Goal: Information Seeking & Learning: Learn about a topic

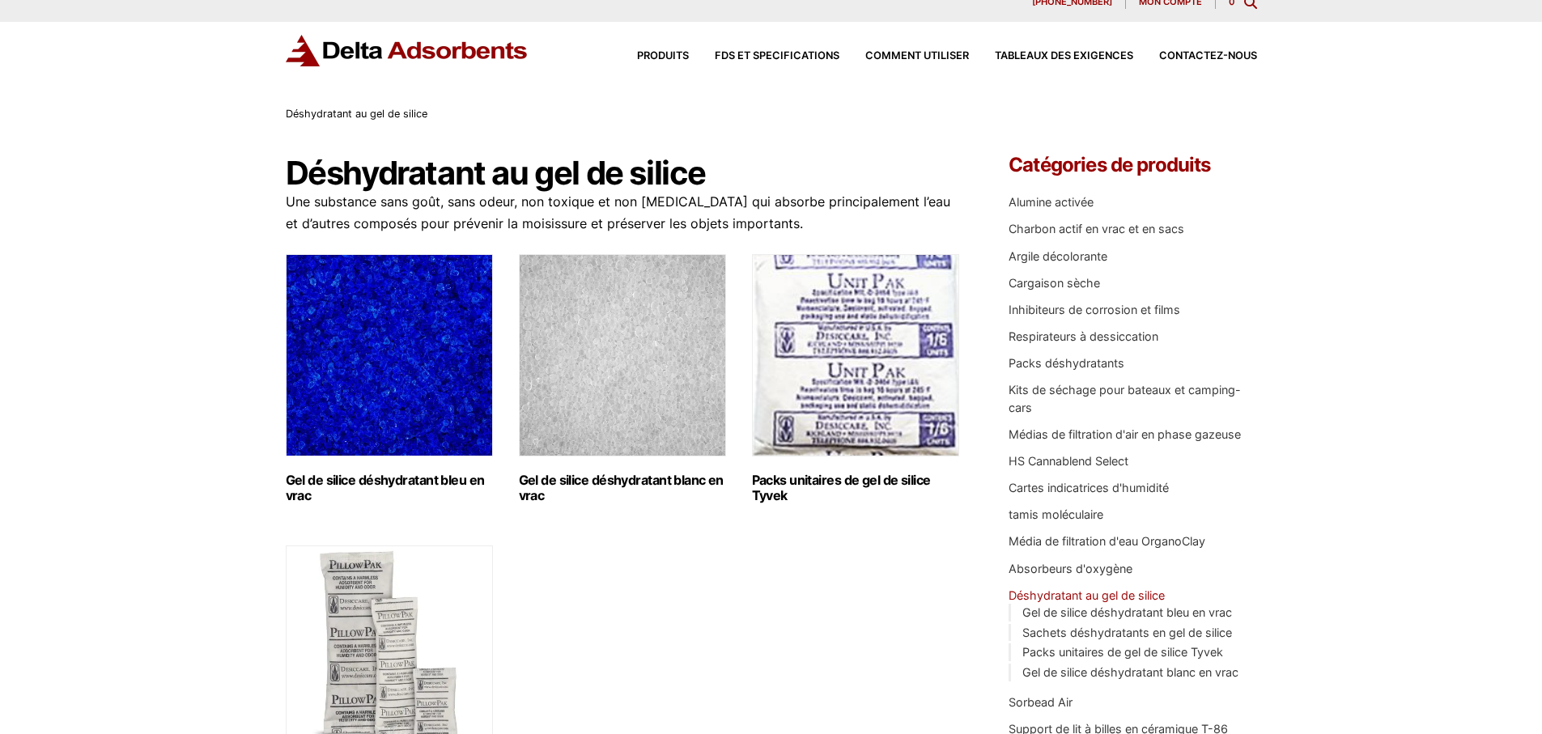
scroll to position [2, 0]
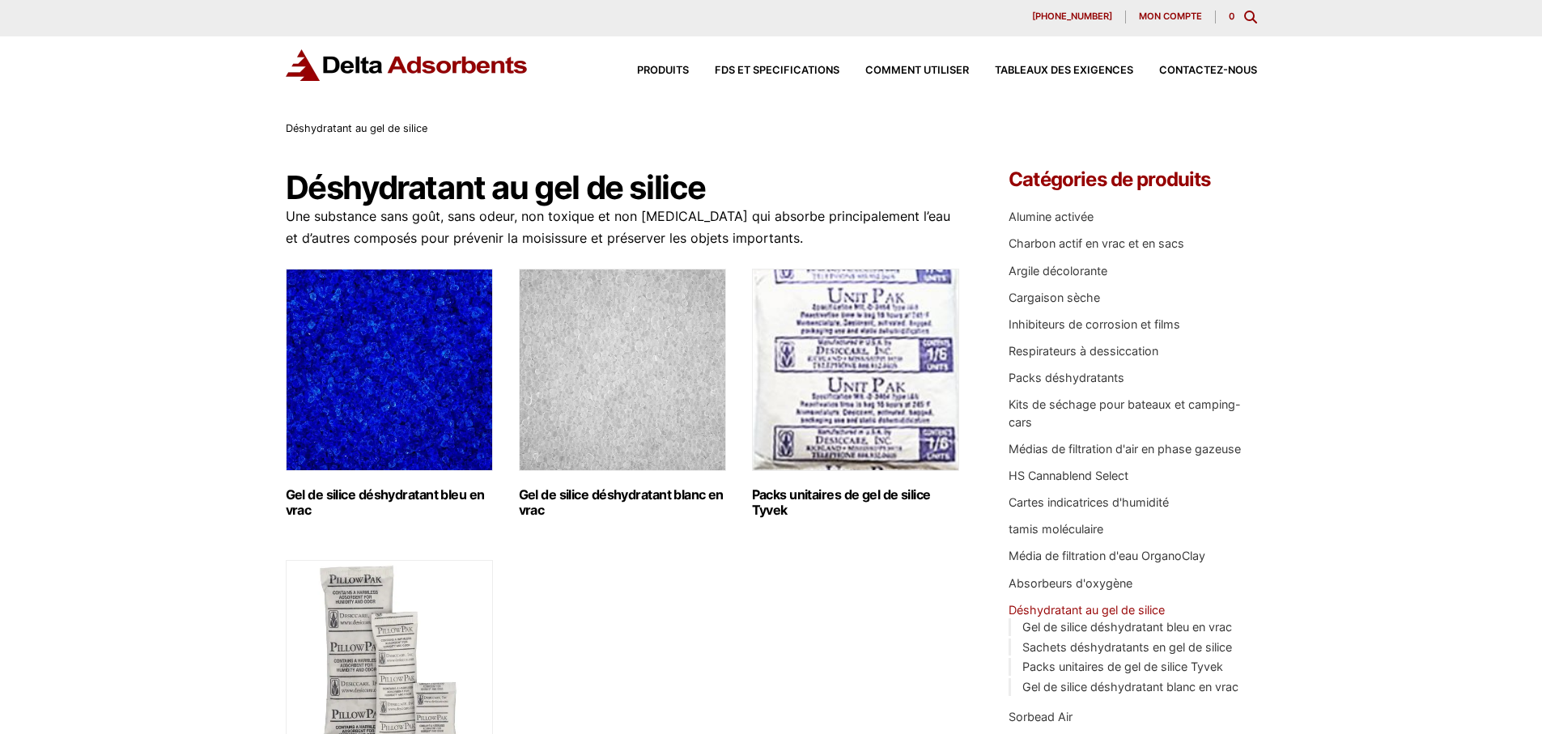
click at [377, 394] on img "Visitez la catégorie de produits Déshydratant en gel de silice indicateur bleu …" at bounding box center [389, 370] width 207 height 202
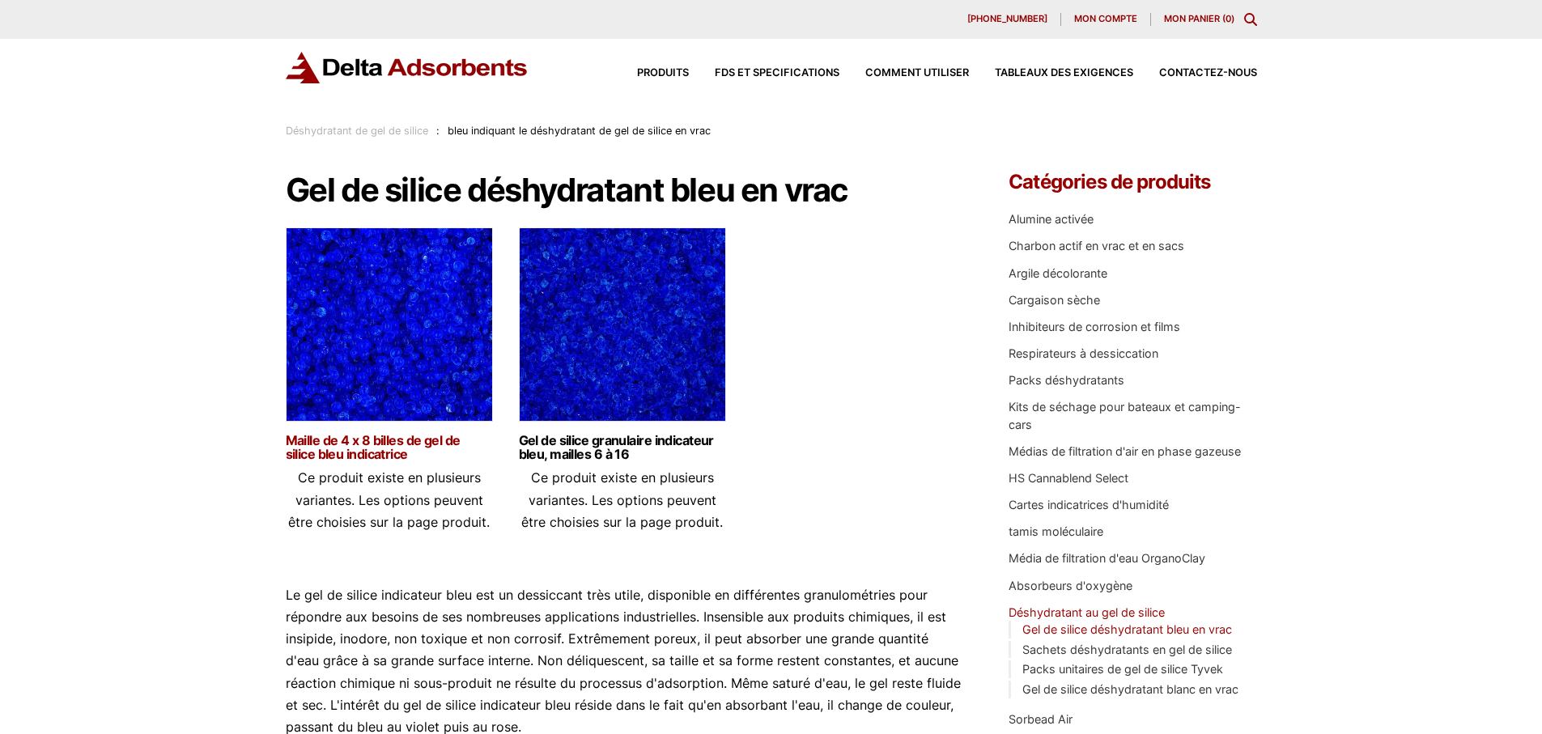
click at [367, 445] on font "Maille de 4 x 8 billes de gel de silice bleu indicatrice" at bounding box center [373, 447] width 175 height 30
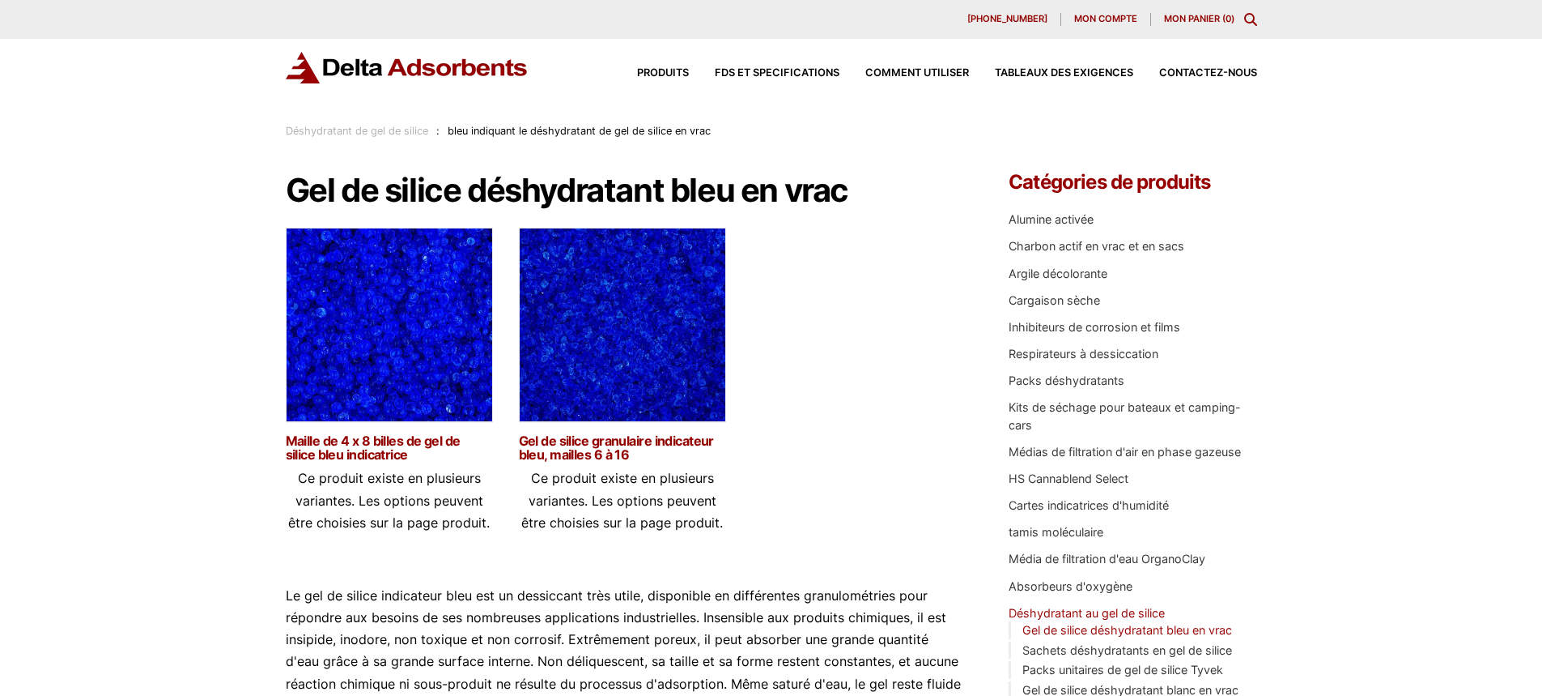
click at [573, 456] on font "Gel de silice granulaire indicateur bleu, mailles 6 à 16" at bounding box center [616, 447] width 195 height 30
click at [576, 455] on font "Gel de silice granulaire indicateur bleu, mailles 6 à 16" at bounding box center [616, 447] width 195 height 30
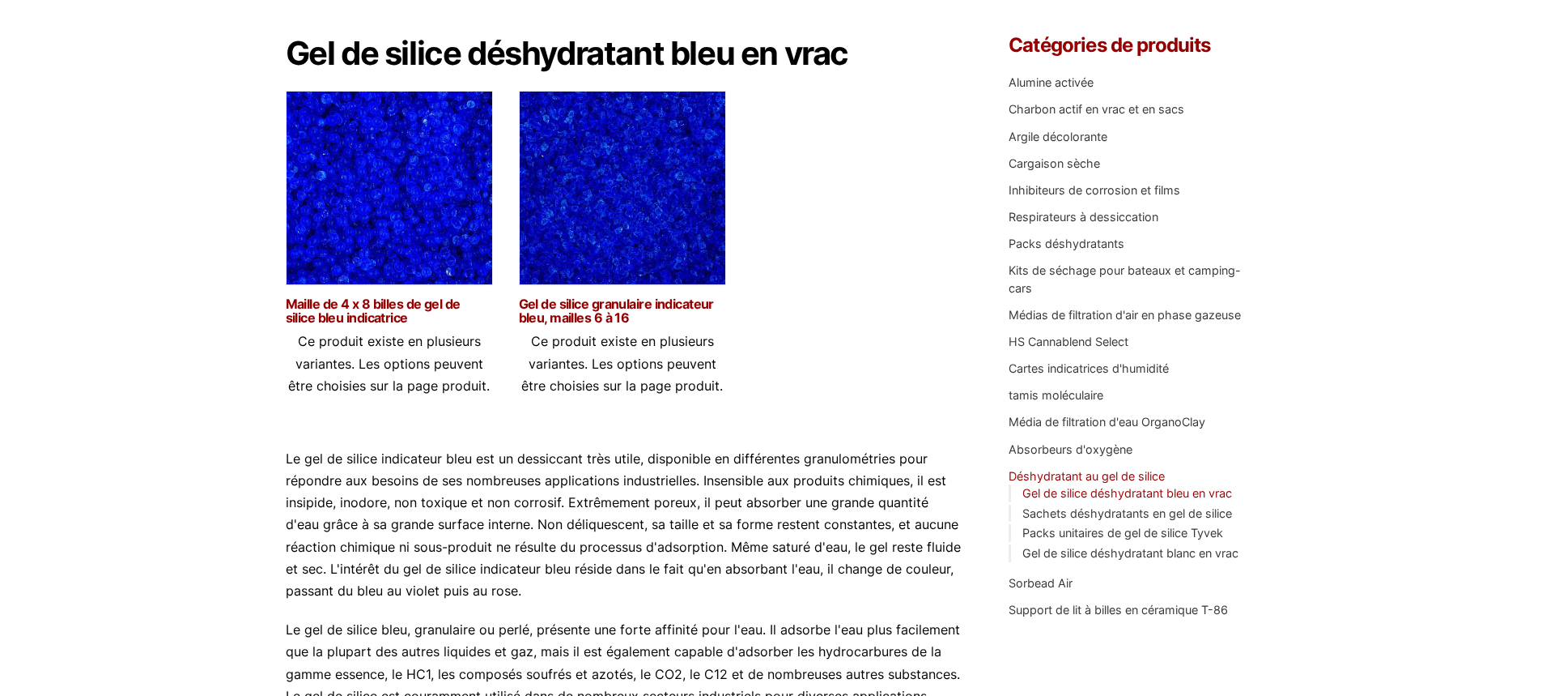
scroll to position [135, 0]
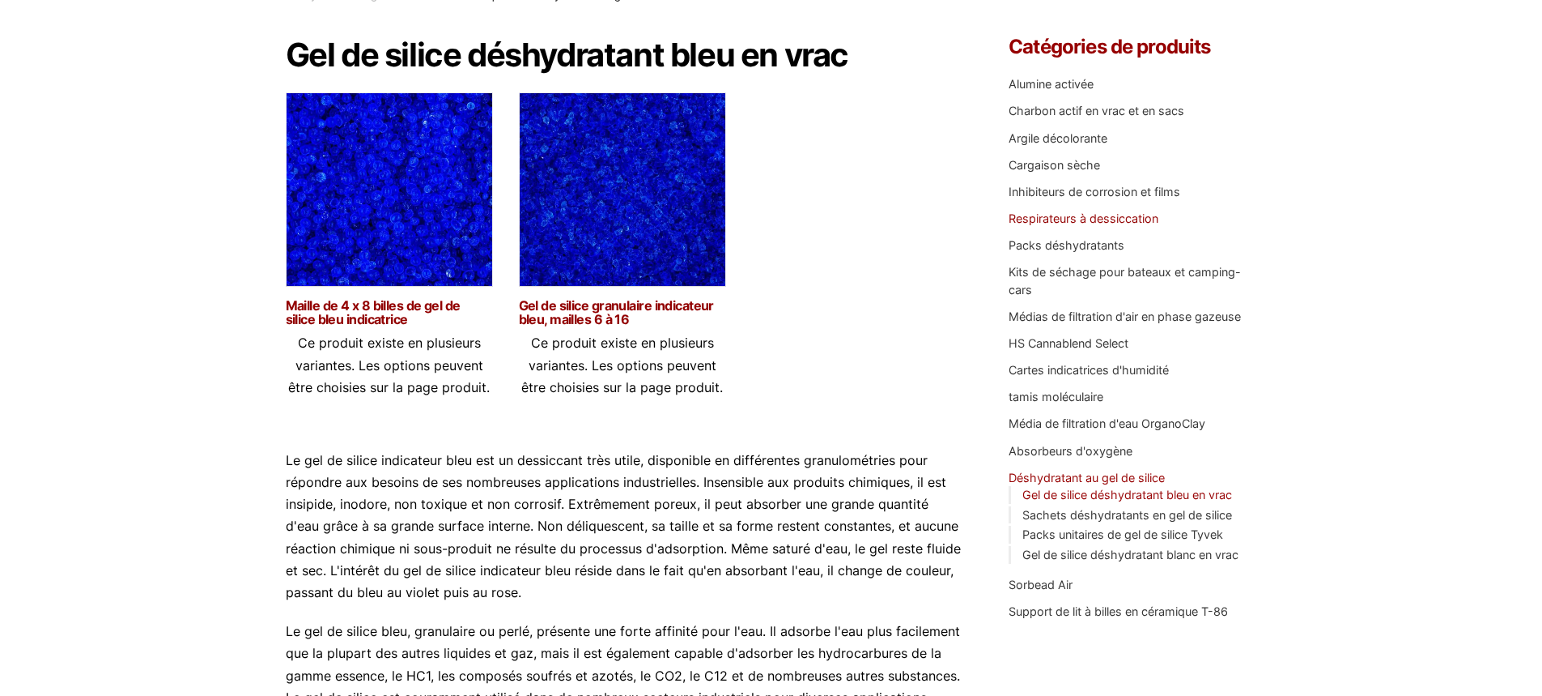
click at [1089, 219] on font "Respirateurs à dessiccation" at bounding box center [1084, 218] width 150 height 14
click at [1044, 369] on font "Cartes indicatrices d'humidité" at bounding box center [1089, 370] width 160 height 14
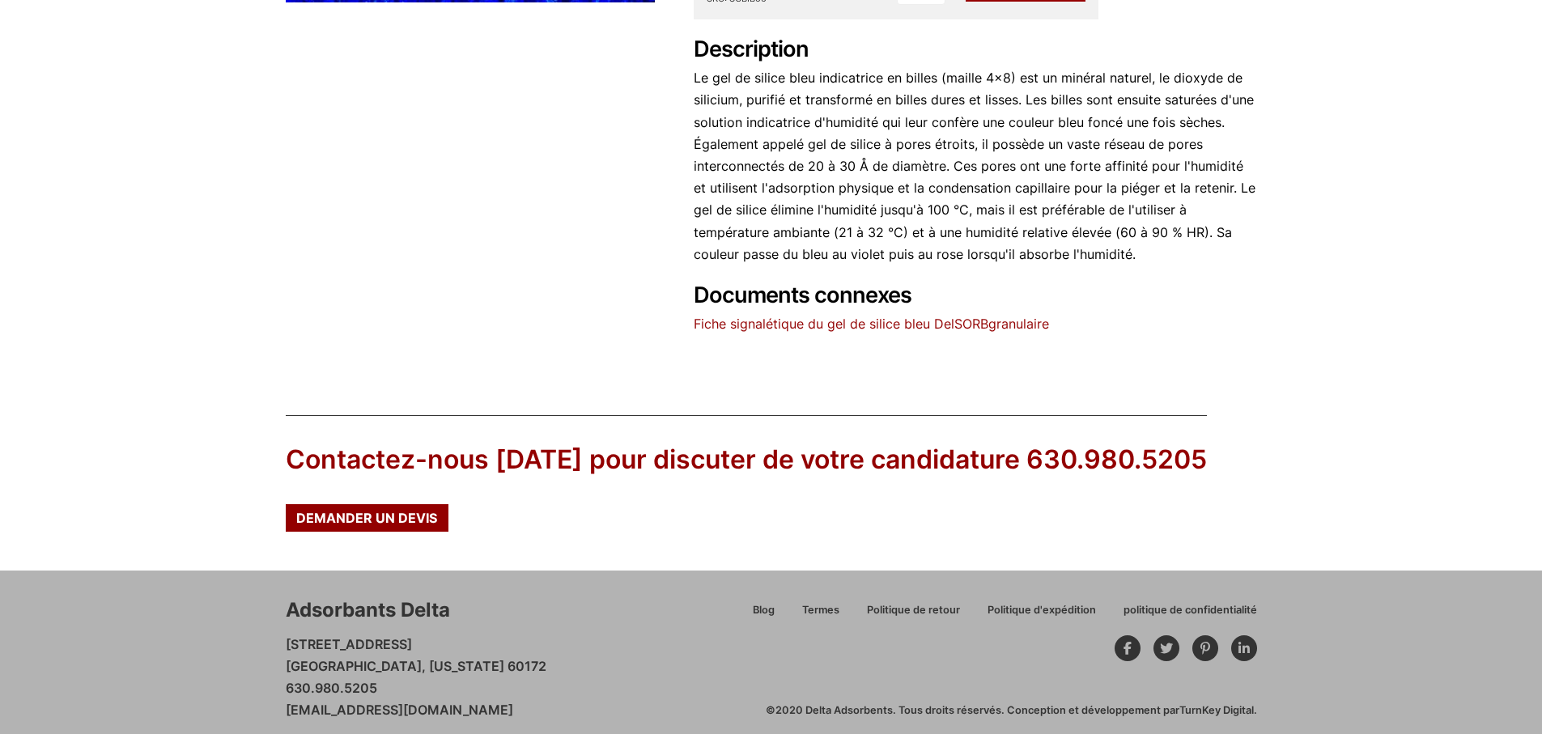
scroll to position [607, 0]
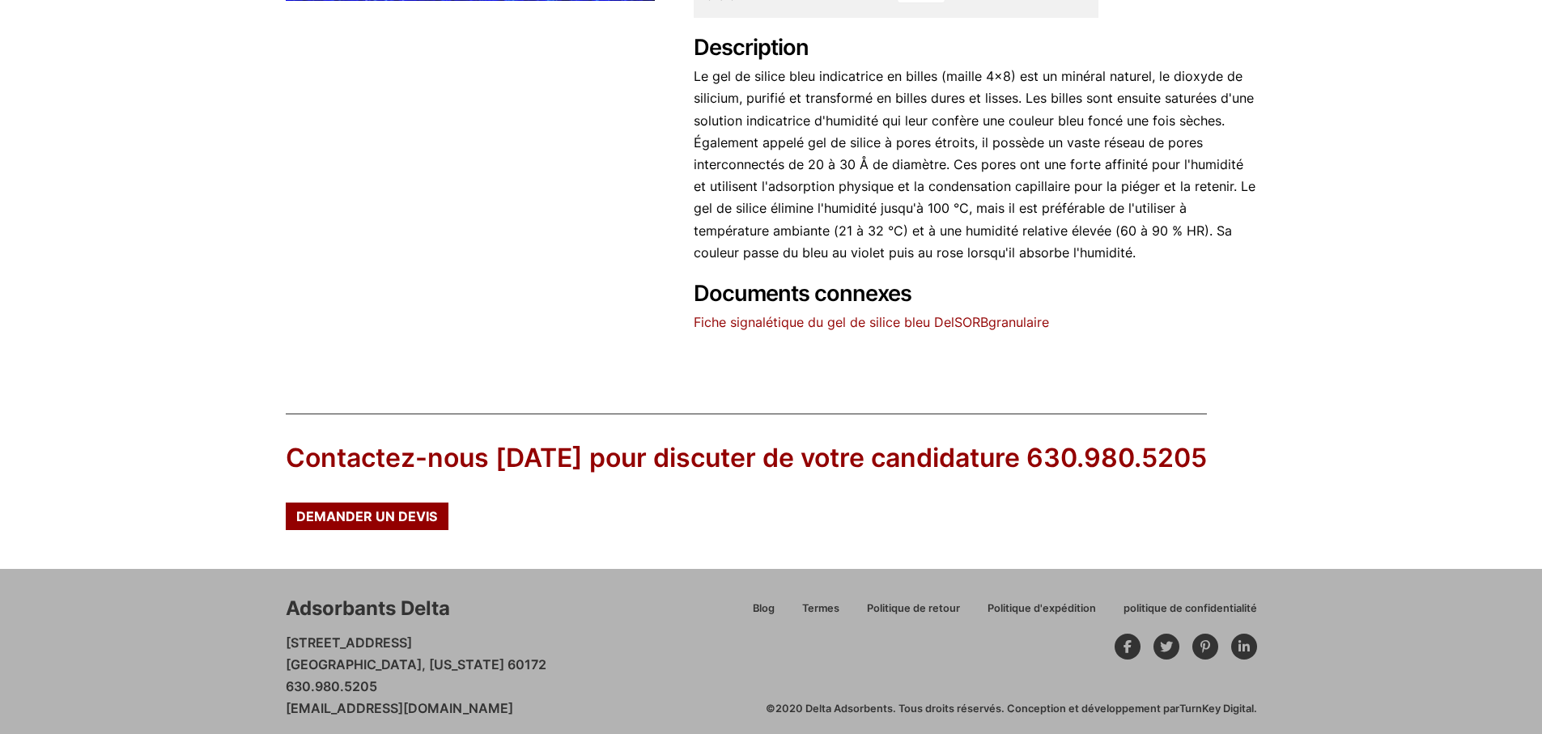
click at [975, 323] on font "Fiche signalétique du gel de silice bleu DelSORB" at bounding box center [841, 322] width 295 height 16
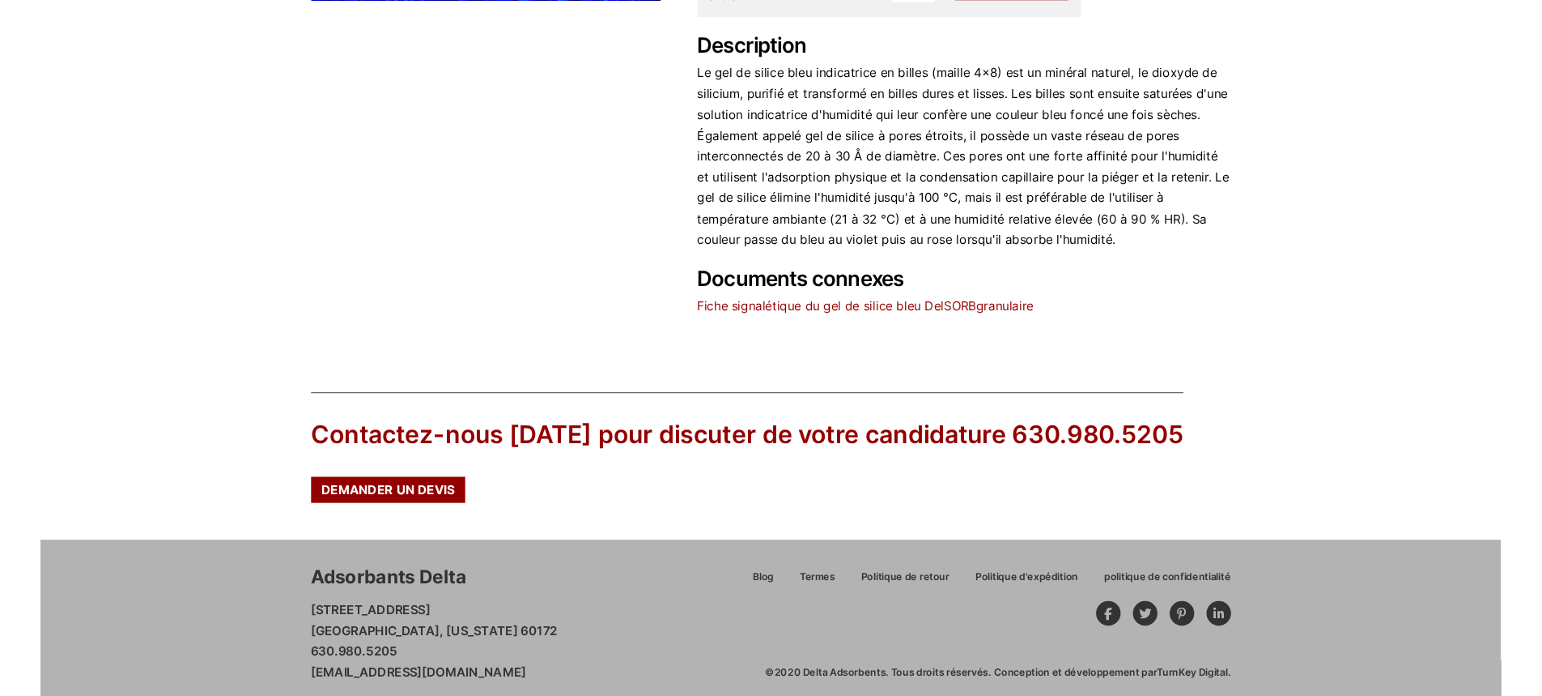
scroll to position [0, 0]
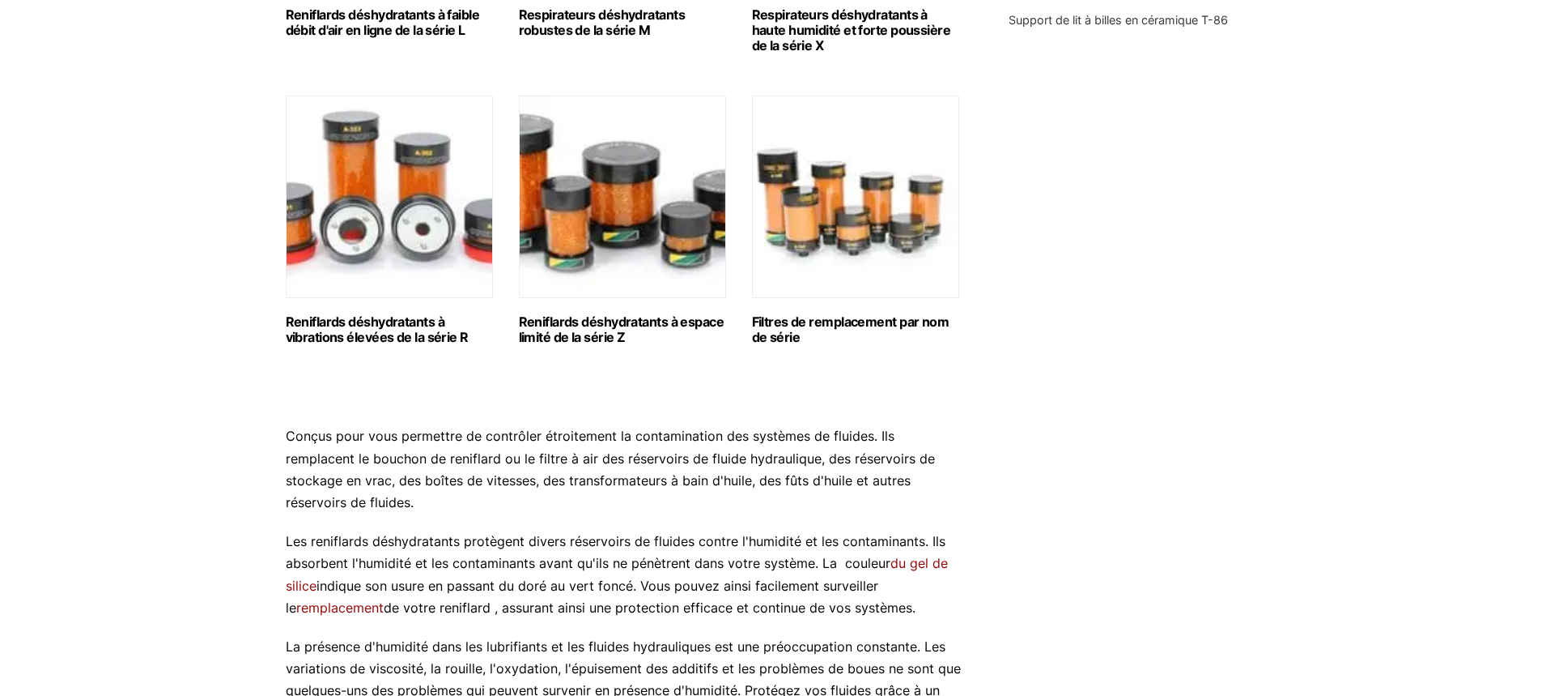
scroll to position [1664, 0]
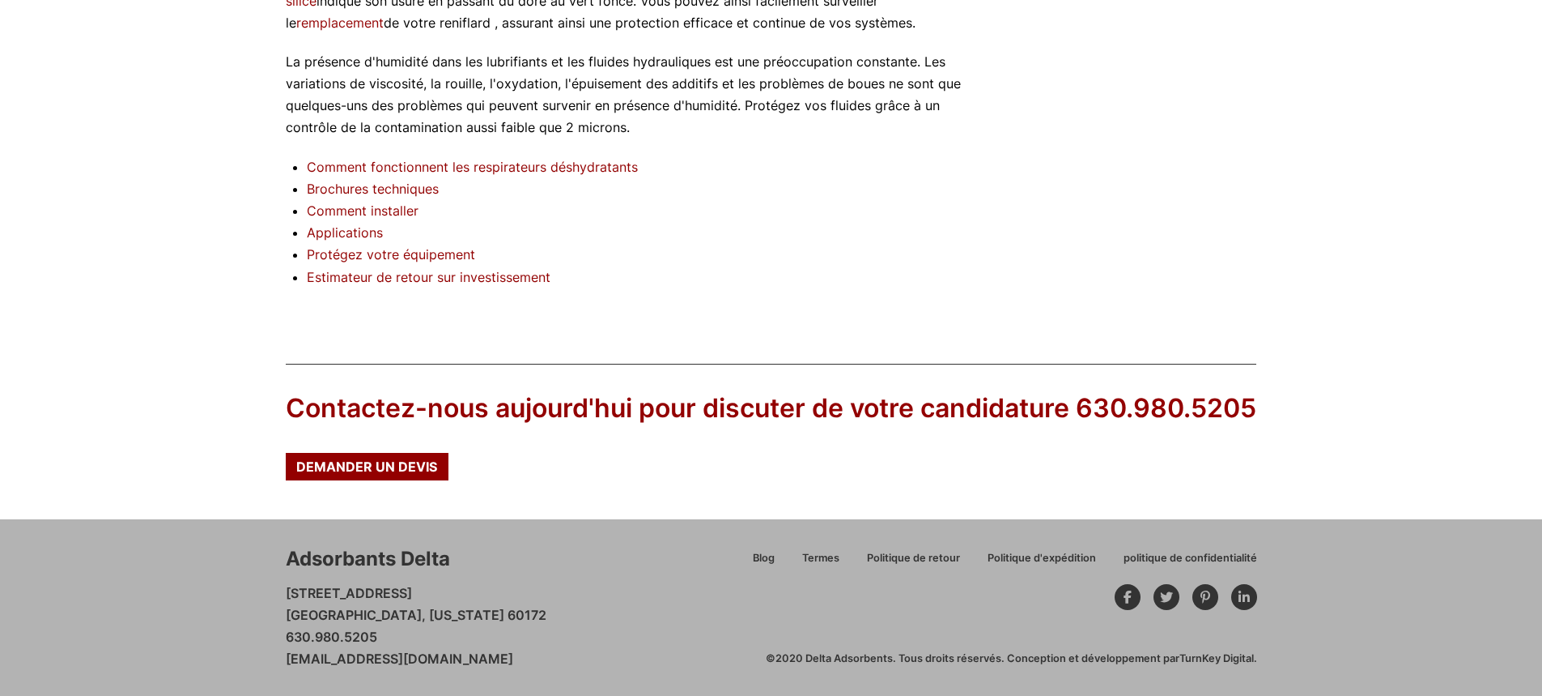
click at [357, 159] on font "Comment fonctionnent les respirateurs déshydratants" at bounding box center [472, 167] width 331 height 16
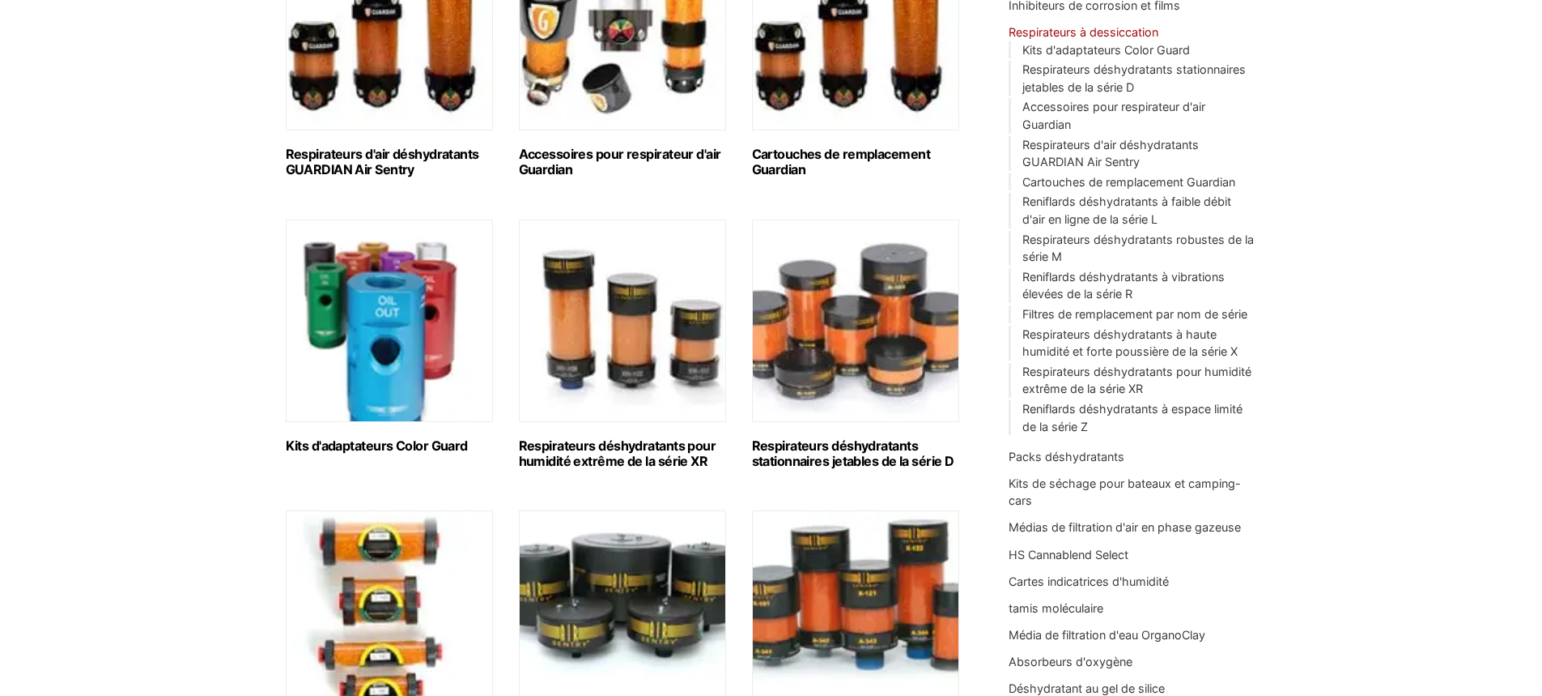
scroll to position [0, 0]
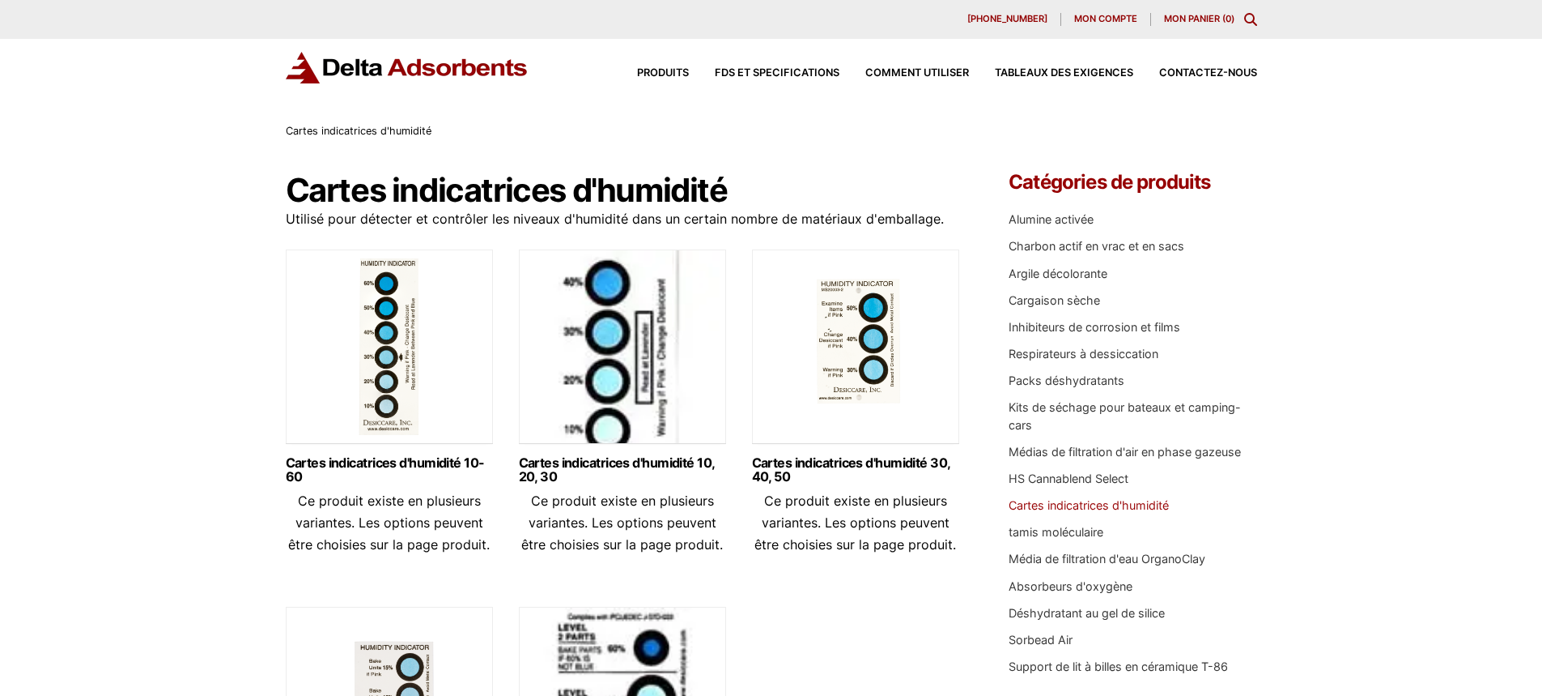
click at [1254, 20] on icon "Basculer le contenu modal" at bounding box center [1250, 19] width 13 height 13
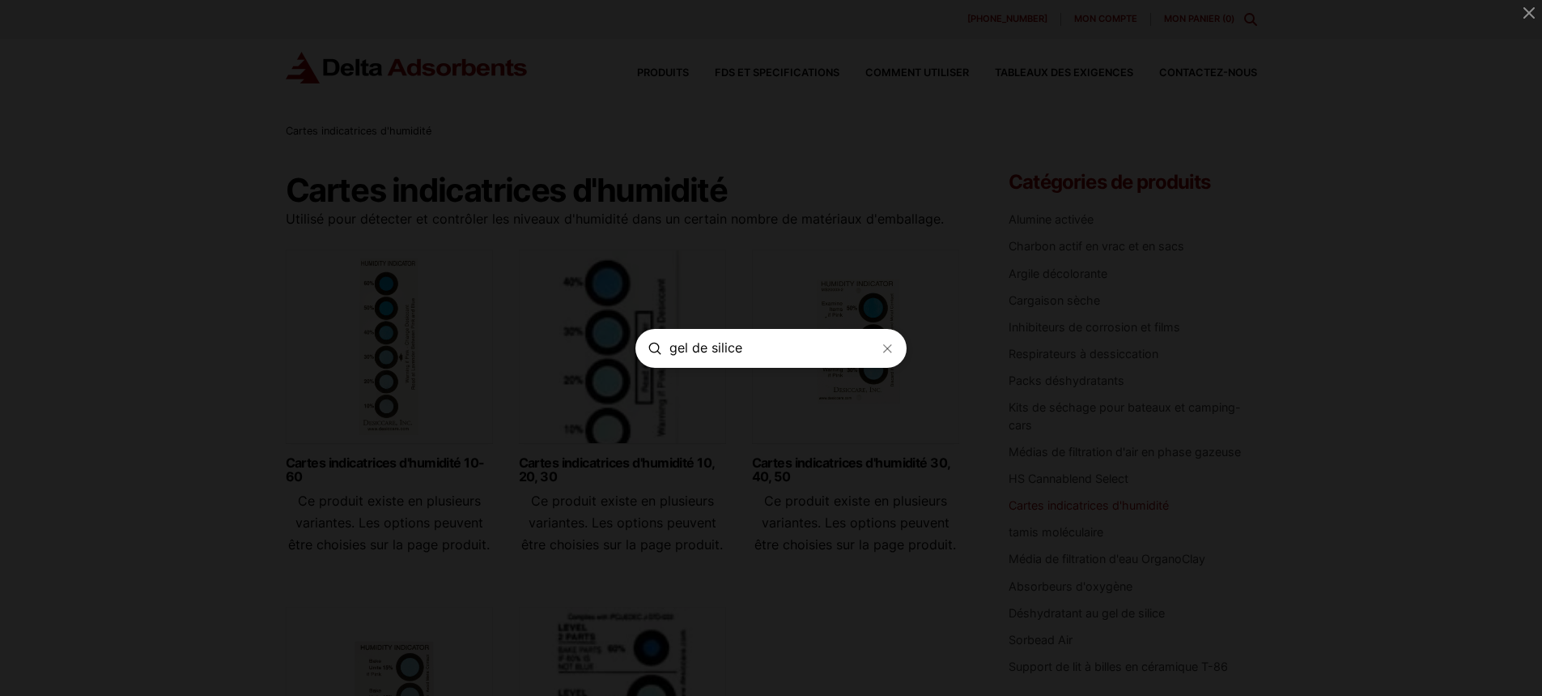
type input "gel de silice"
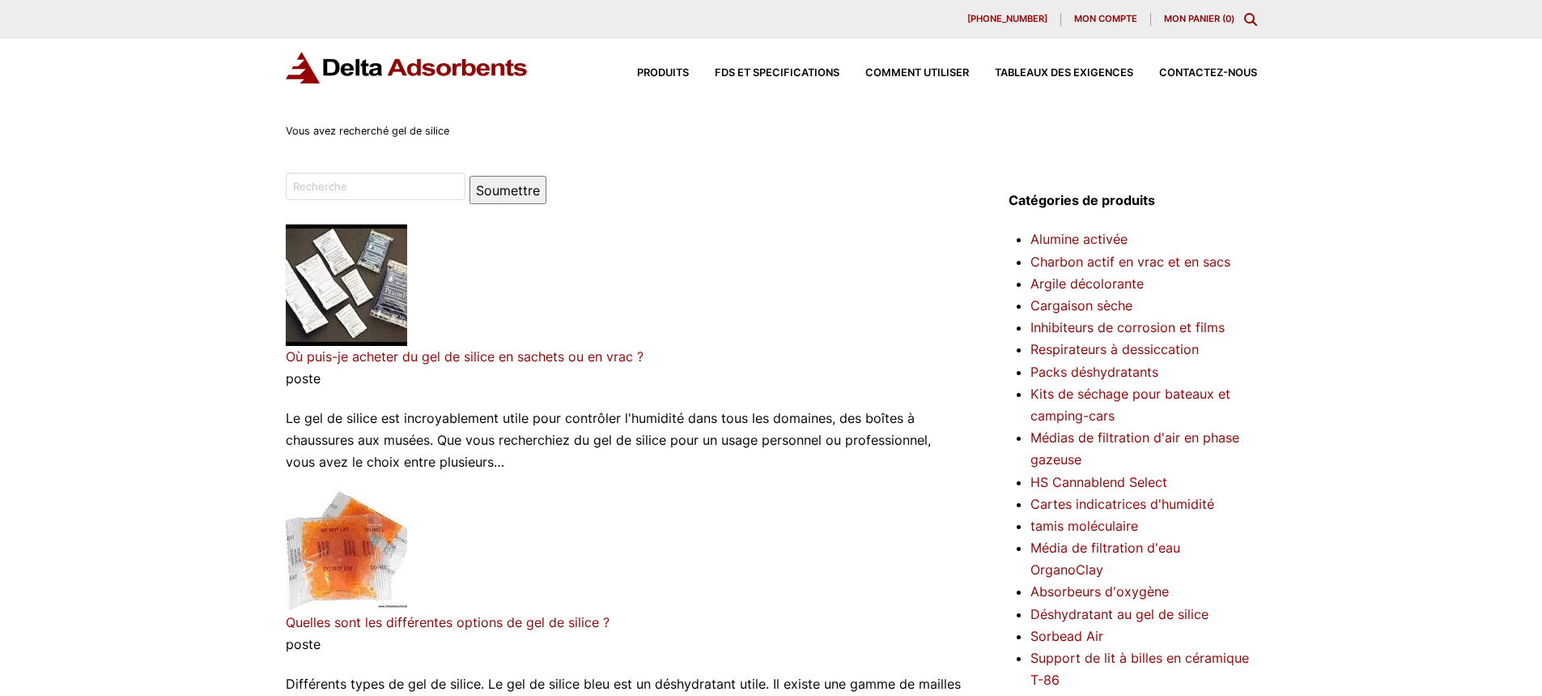
click at [540, 355] on font "Où puis-je acheter du gel de silice en sachets ou en vrac ?" at bounding box center [465, 356] width 358 height 16
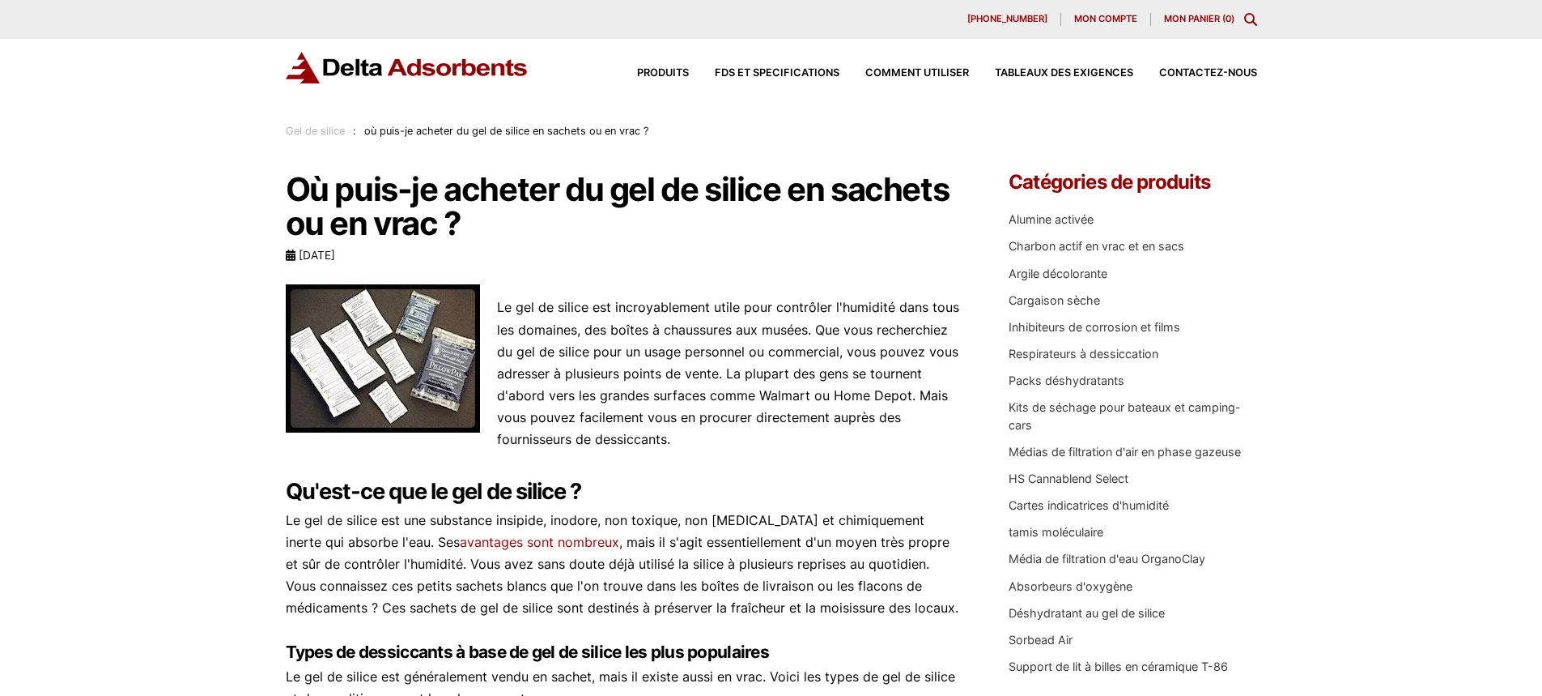
scroll to position [621, 0]
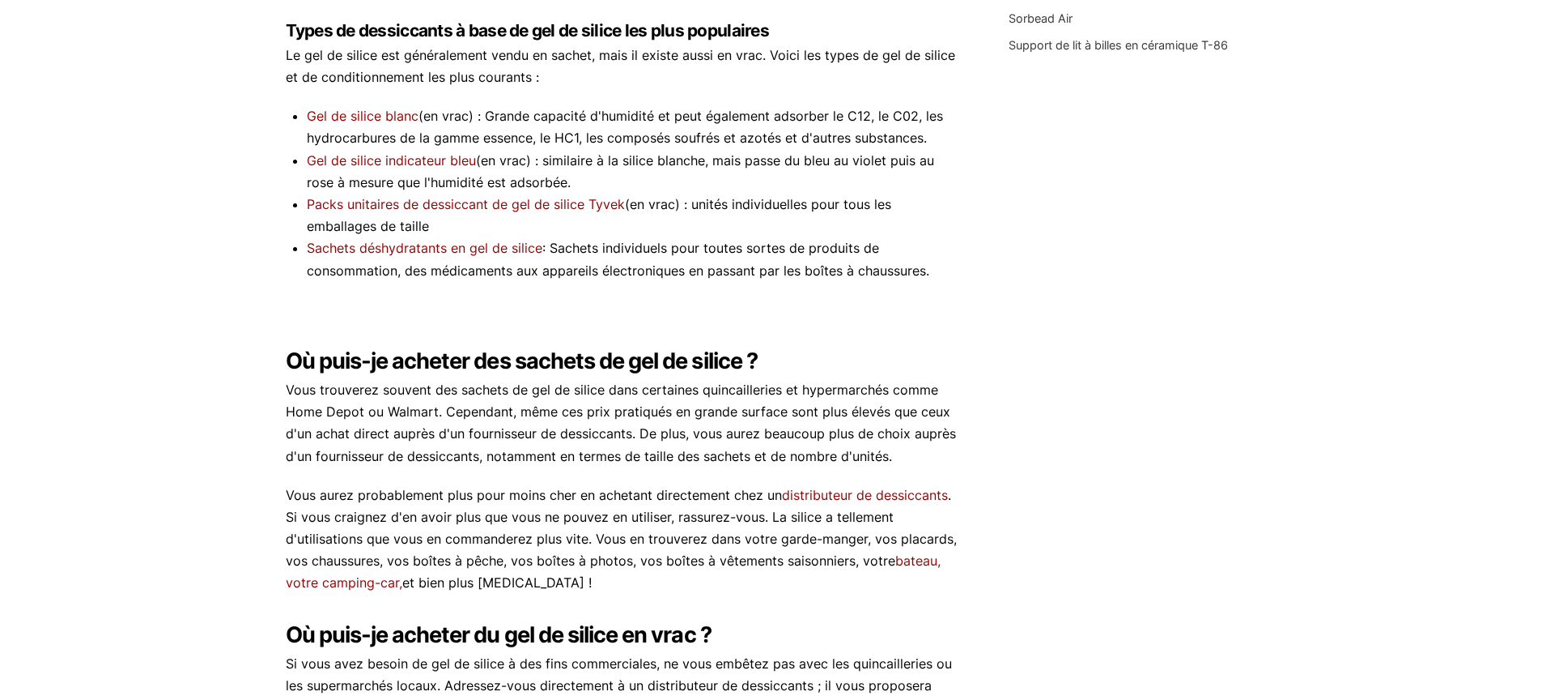
click at [451, 160] on font "Gel de silice indicateur bleu" at bounding box center [391, 160] width 169 height 16
